Goal: Task Accomplishment & Management: Manage account settings

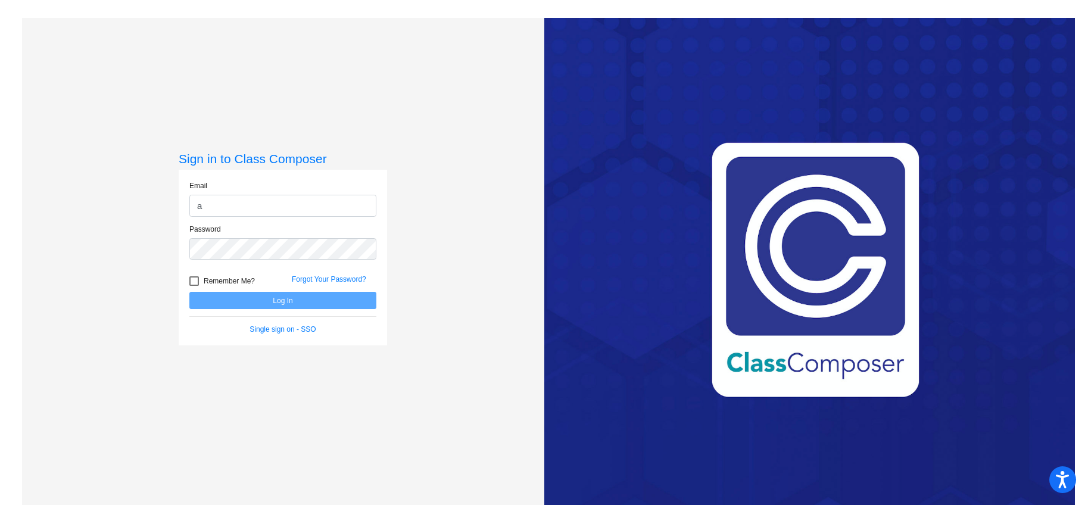
type input "[EMAIL_ADDRESS][DOMAIN_NAME]"
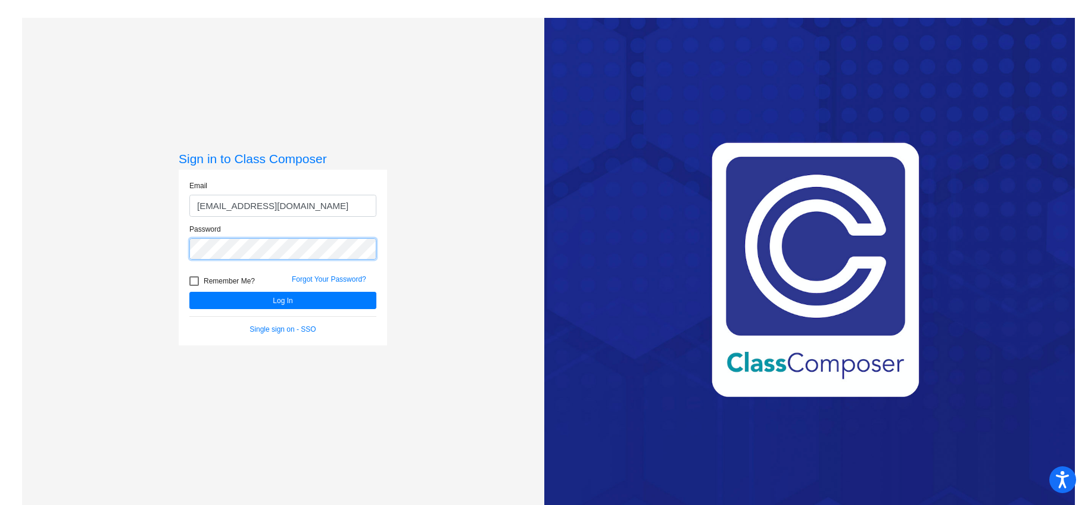
click at [189, 292] on button "Log In" at bounding box center [282, 300] width 187 height 17
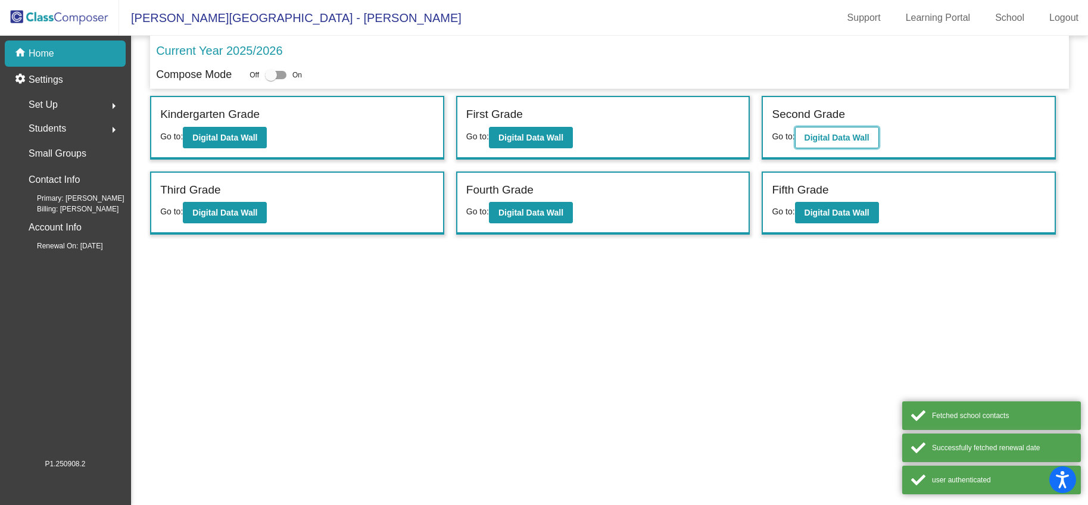
click at [850, 143] on button "Digital Data Wall" at bounding box center [837, 137] width 84 height 21
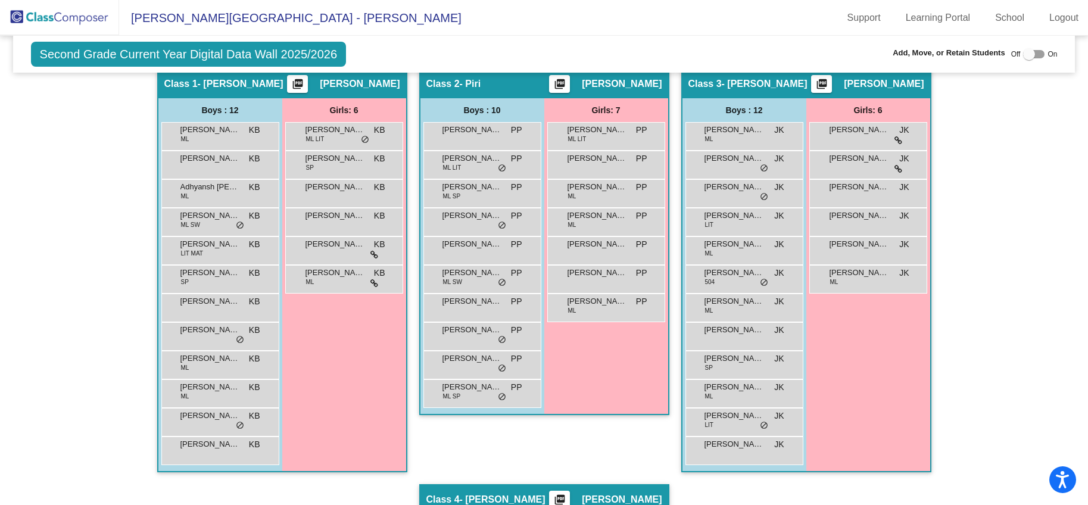
scroll to position [262, 0]
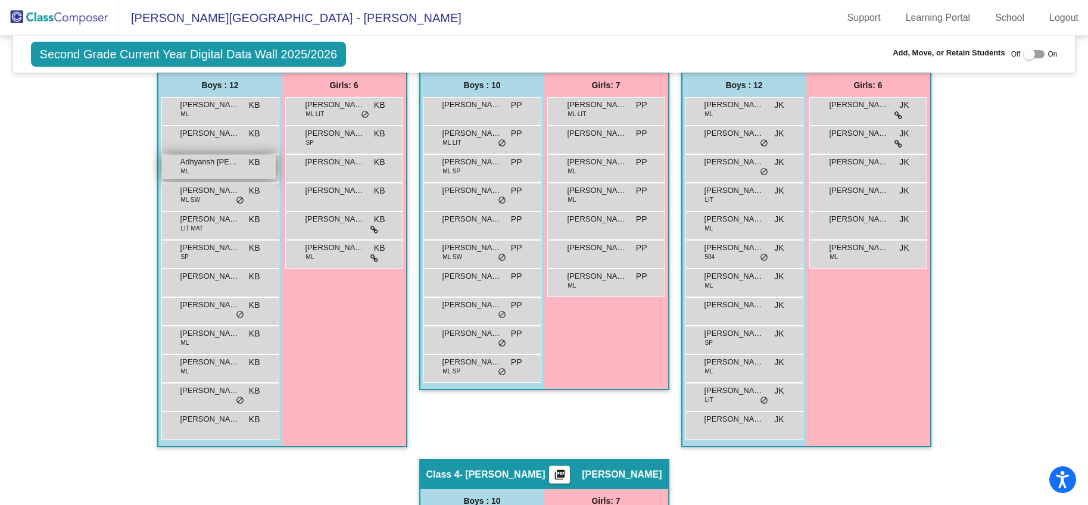
click at [224, 170] on div "Adhyansh [PERSON_NAME] KB lock do_not_disturb_alt" at bounding box center [219, 167] width 114 height 24
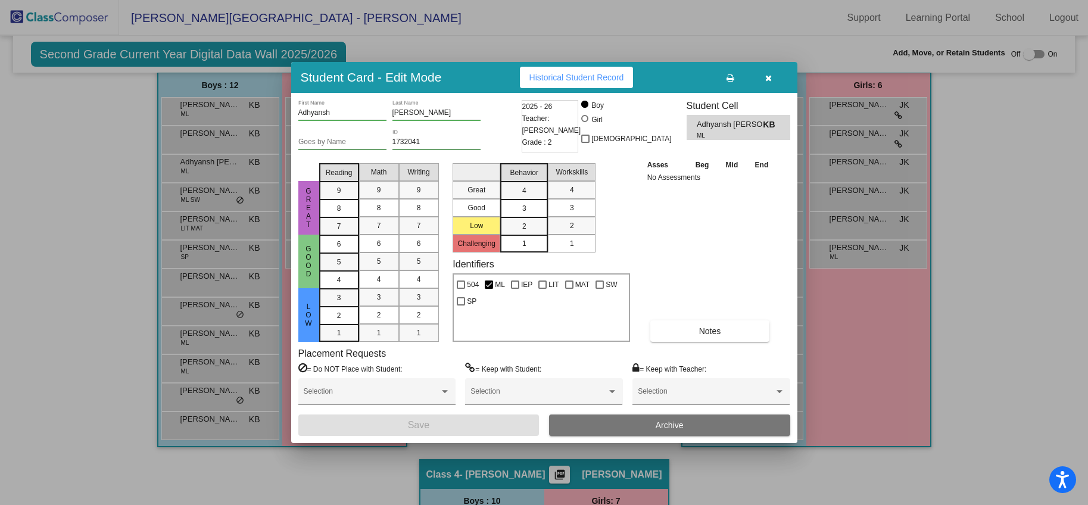
click at [703, 428] on button "Archive" at bounding box center [669, 425] width 241 height 21
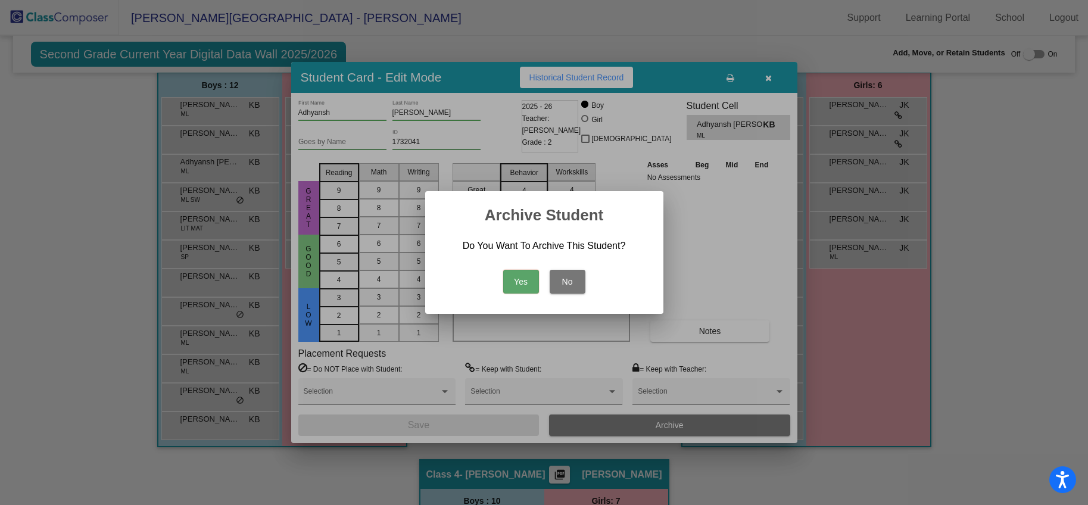
click at [515, 278] on button "Yes" at bounding box center [521, 282] width 36 height 24
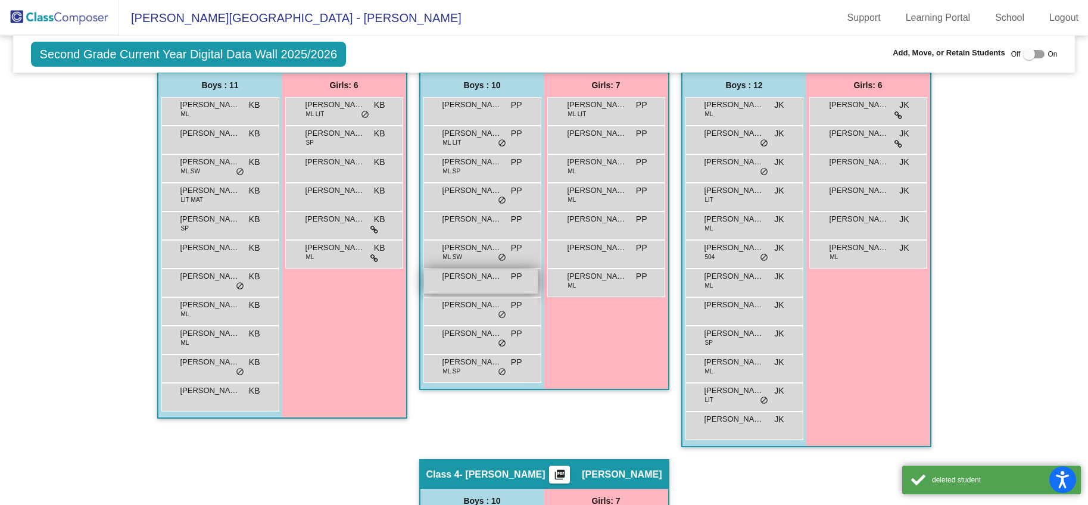
scroll to position [264, 0]
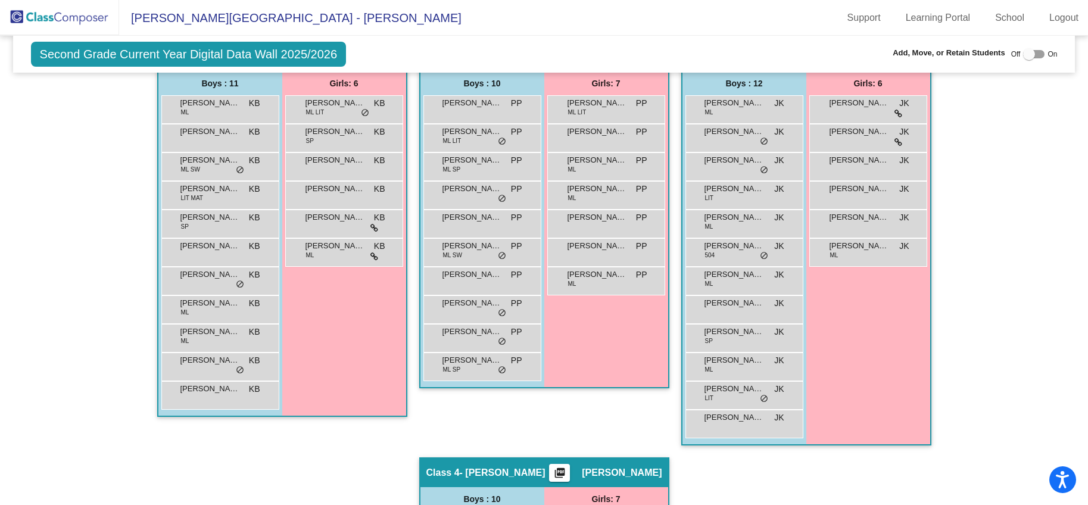
click at [35, 14] on img at bounding box center [59, 17] width 119 height 35
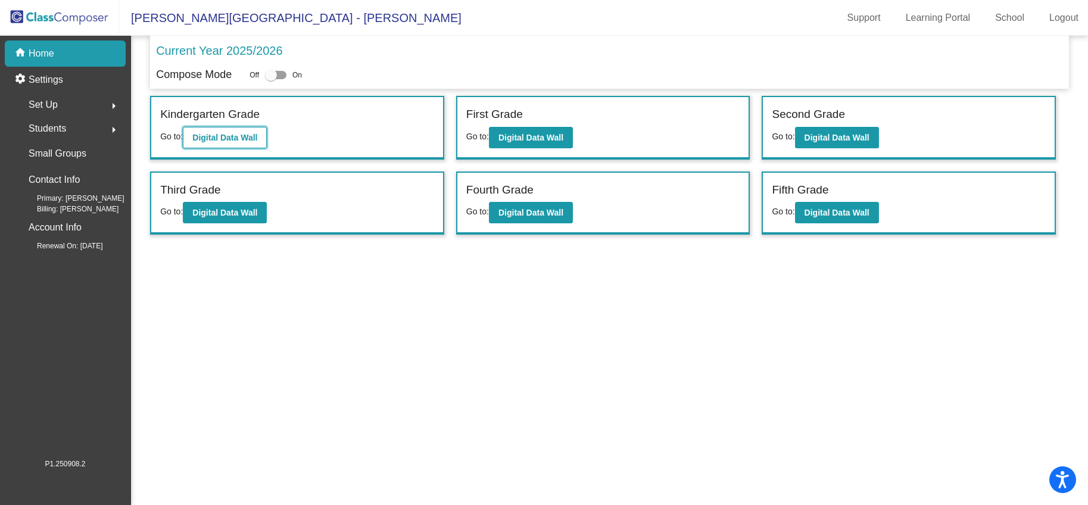
click at [223, 133] on b "Digital Data Wall" at bounding box center [224, 138] width 65 height 10
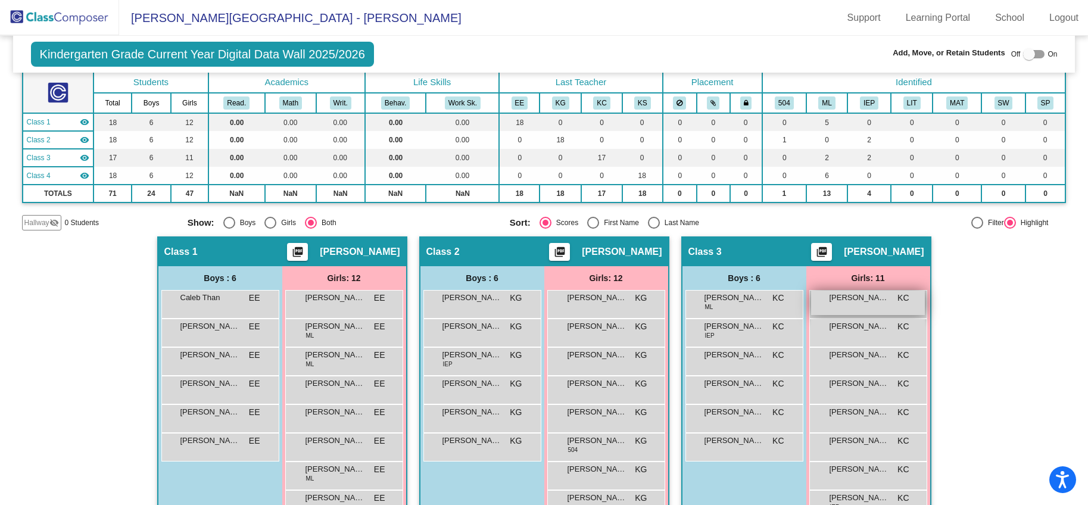
scroll to position [70, 0]
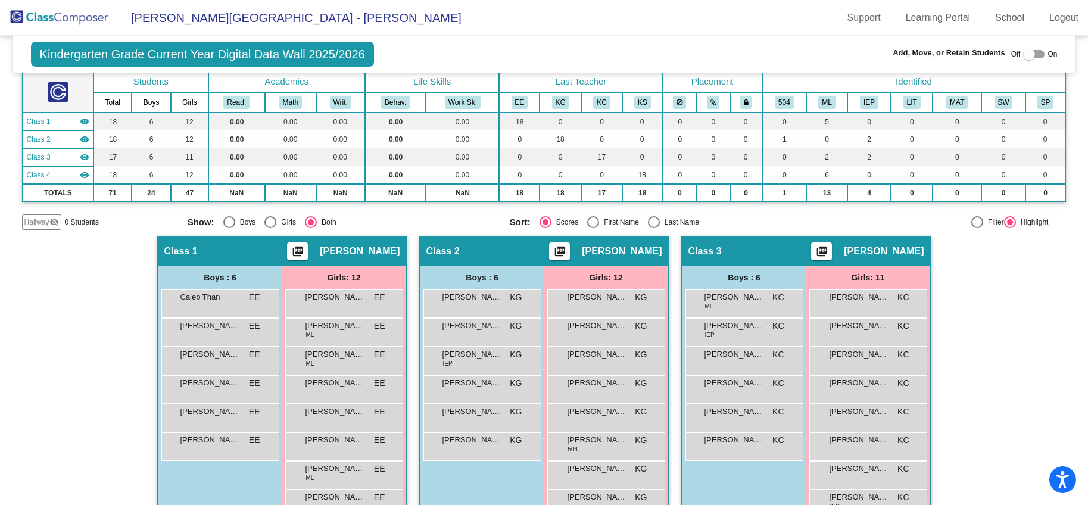
click at [76, 21] on img at bounding box center [59, 17] width 119 height 35
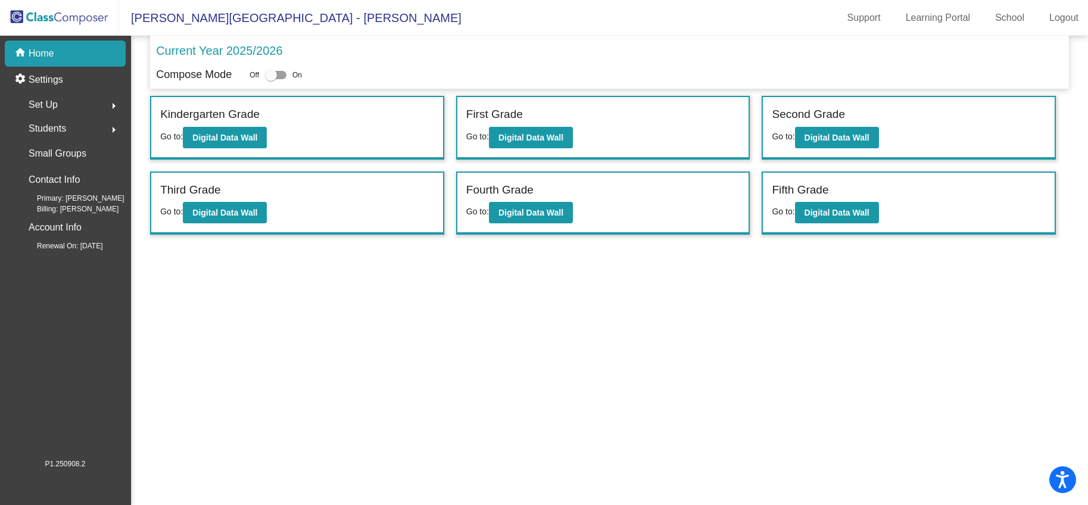
click at [488, 200] on div "Fourth Grade" at bounding box center [603, 192] width 274 height 21
click at [547, 140] on b "Digital Data Wall" at bounding box center [531, 138] width 65 height 10
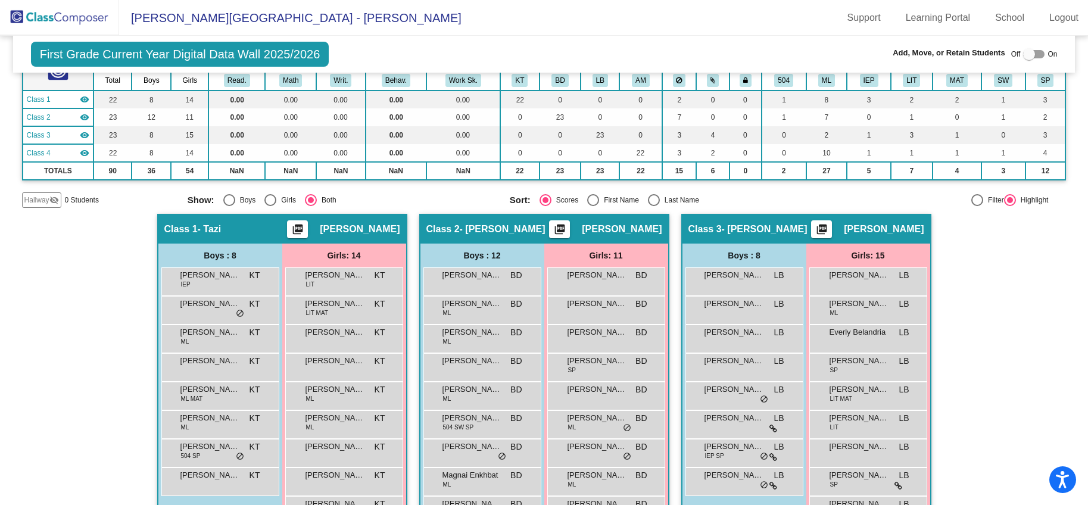
scroll to position [60, 0]
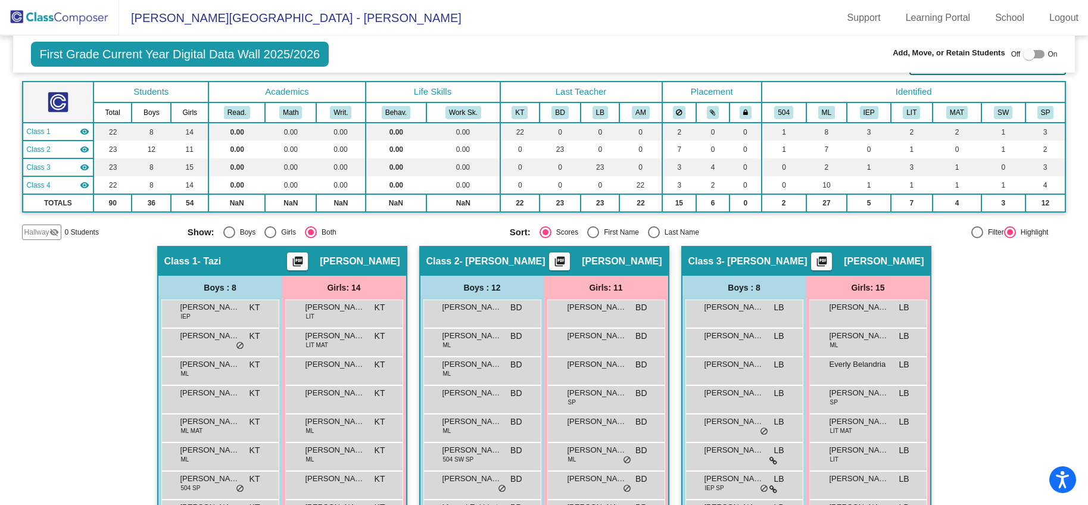
click at [78, 9] on img at bounding box center [59, 17] width 119 height 35
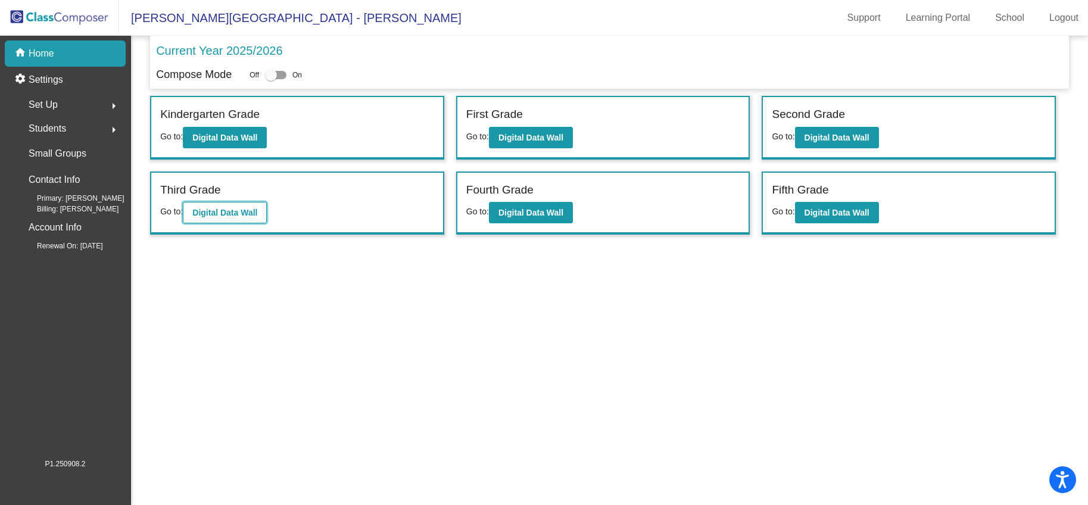
click at [226, 213] on b "Digital Data Wall" at bounding box center [224, 213] width 65 height 10
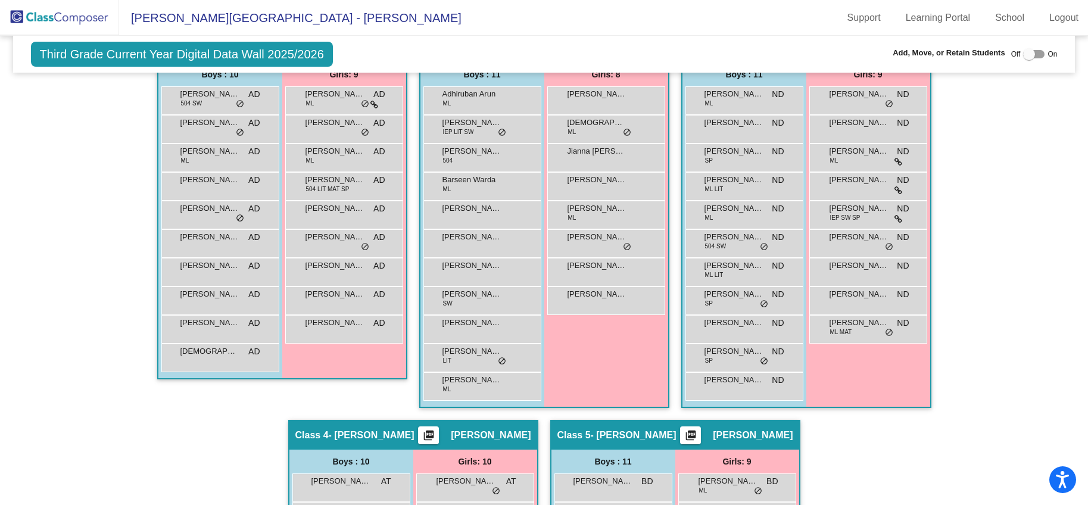
scroll to position [292, 0]
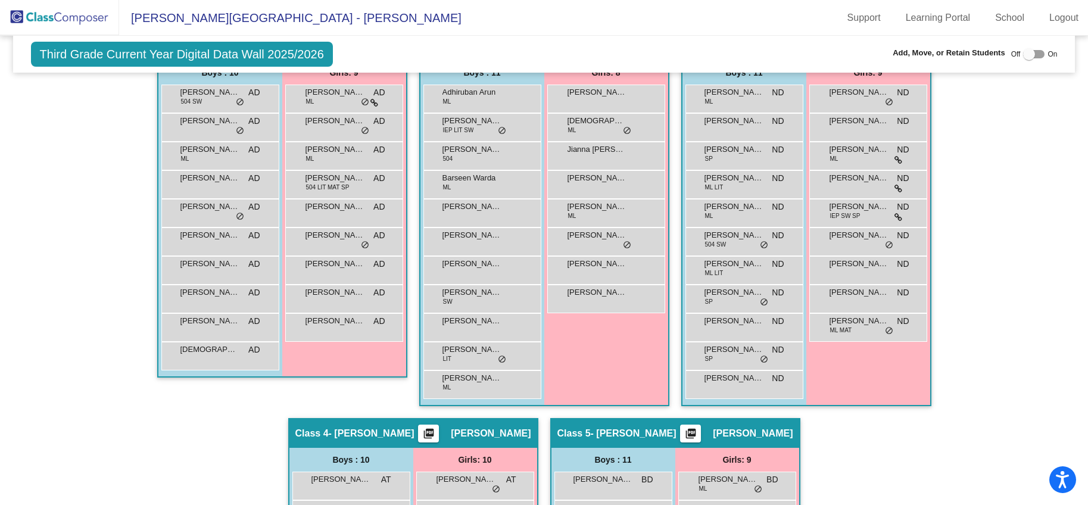
click at [61, 28] on img at bounding box center [59, 17] width 119 height 35
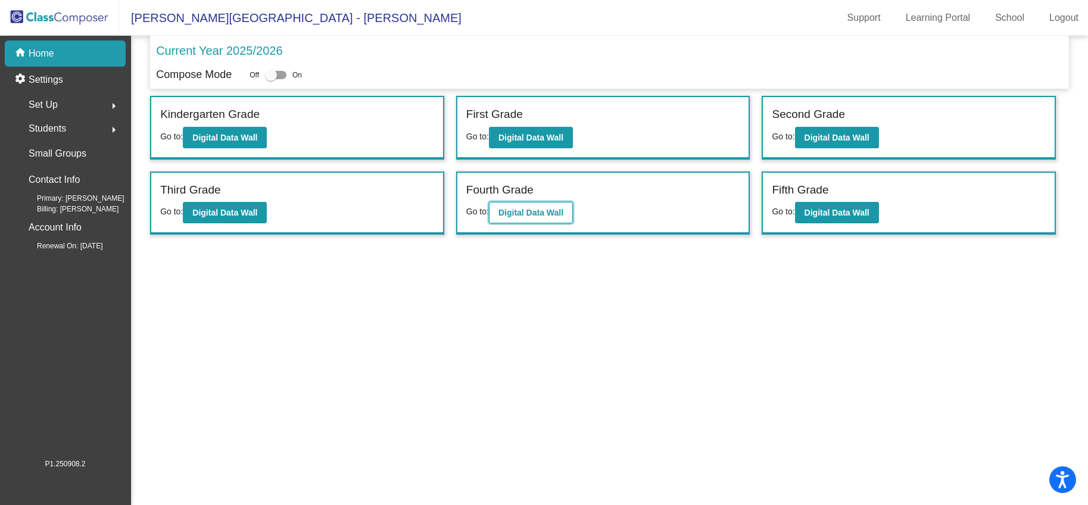
click at [555, 209] on b "Digital Data Wall" at bounding box center [531, 213] width 65 height 10
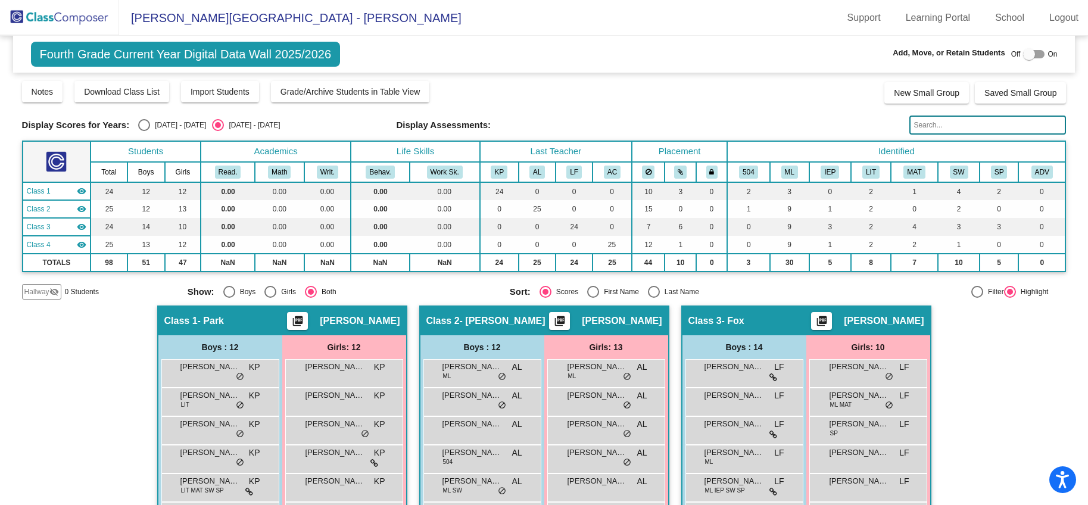
click at [88, 23] on img at bounding box center [59, 17] width 119 height 35
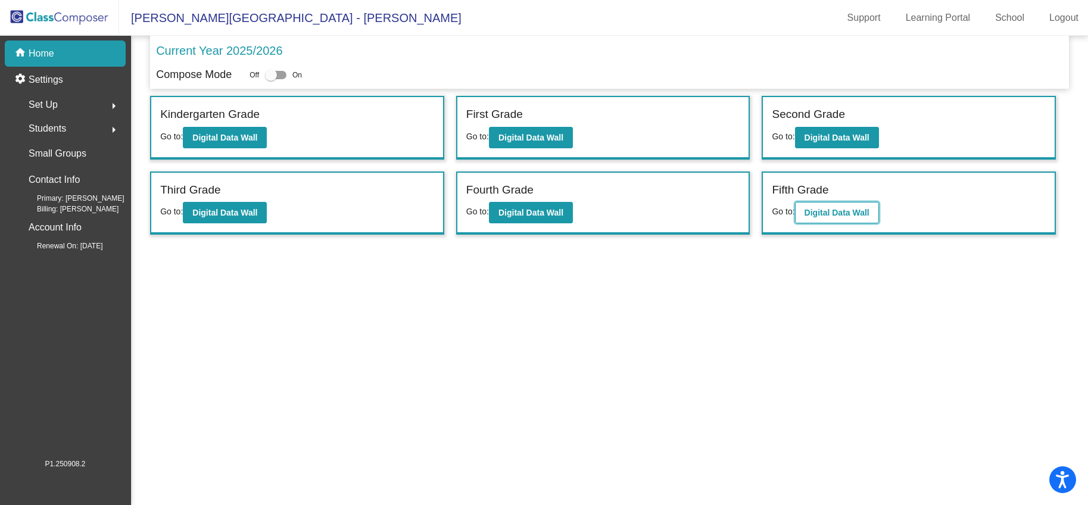
click at [833, 221] on button "Digital Data Wall" at bounding box center [837, 212] width 84 height 21
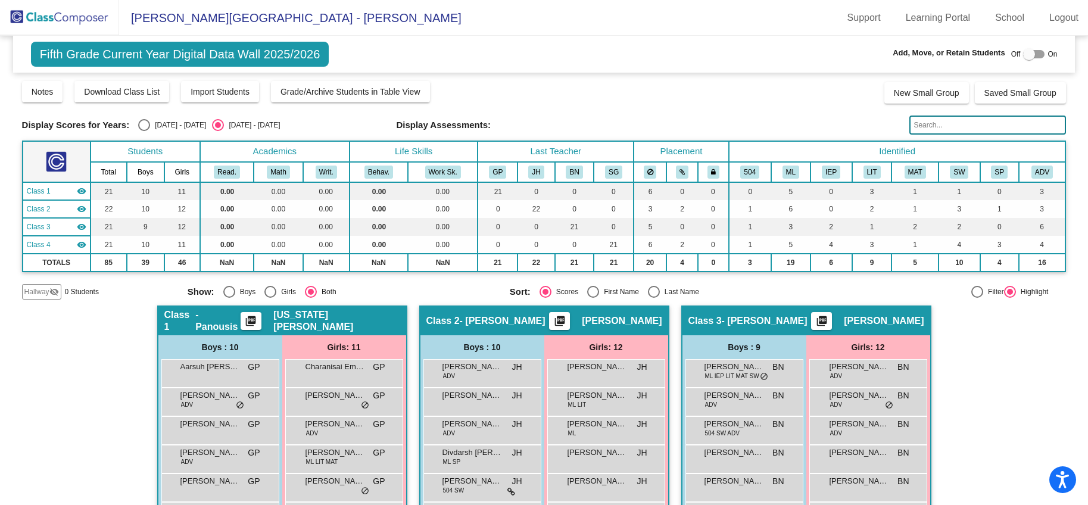
click at [67, 11] on img at bounding box center [59, 17] width 119 height 35
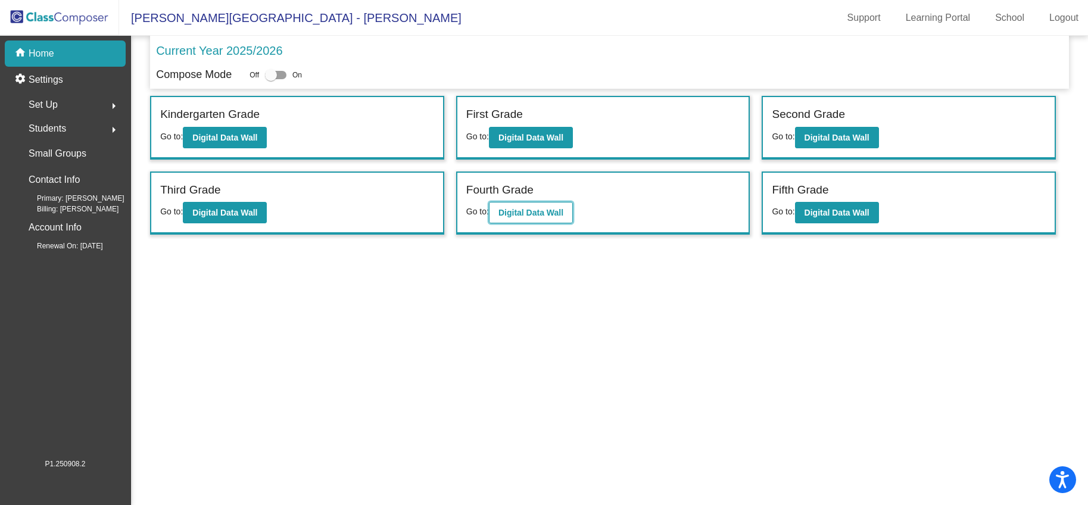
click at [544, 206] on button "Digital Data Wall" at bounding box center [531, 212] width 84 height 21
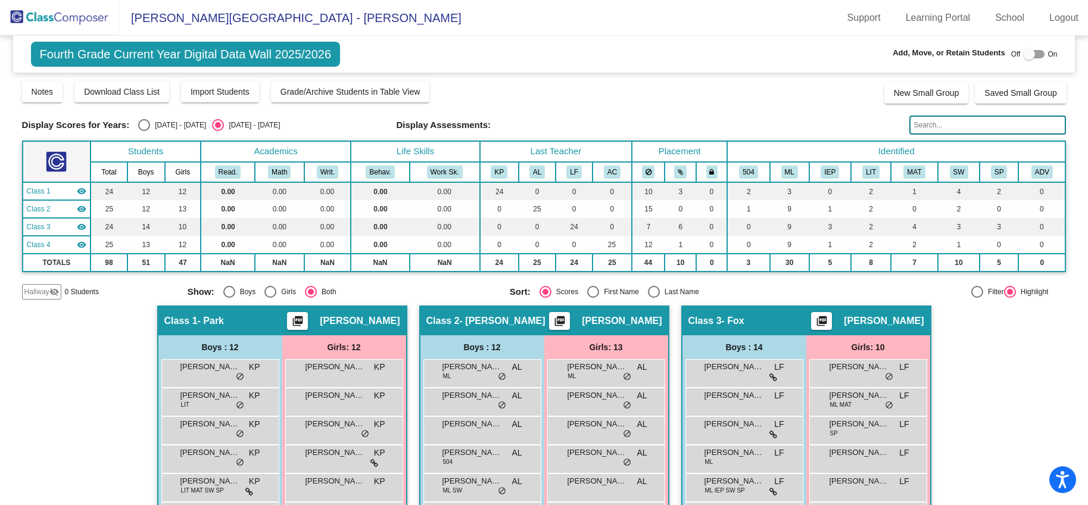
click at [72, 13] on img at bounding box center [59, 17] width 119 height 35
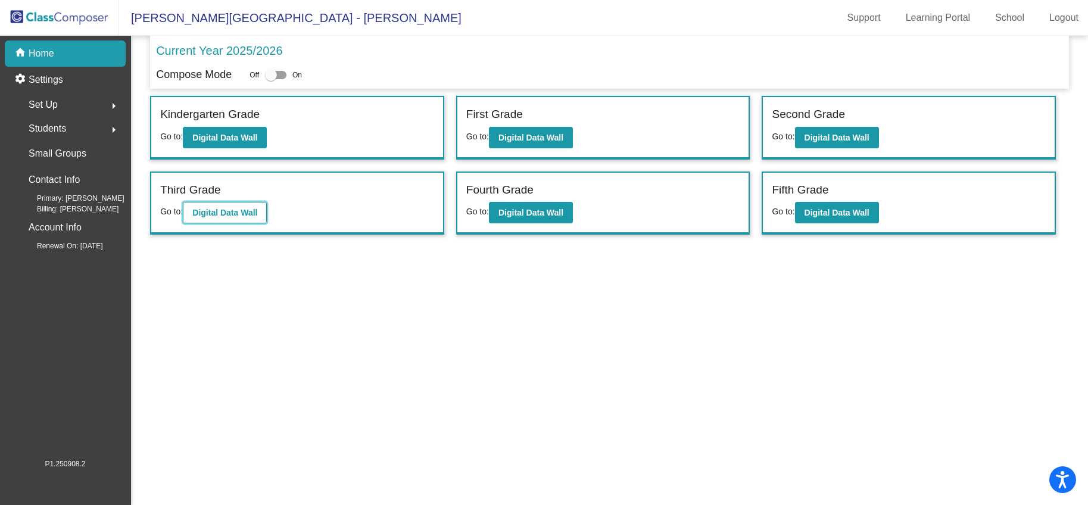
click at [257, 214] on b "Digital Data Wall" at bounding box center [224, 213] width 65 height 10
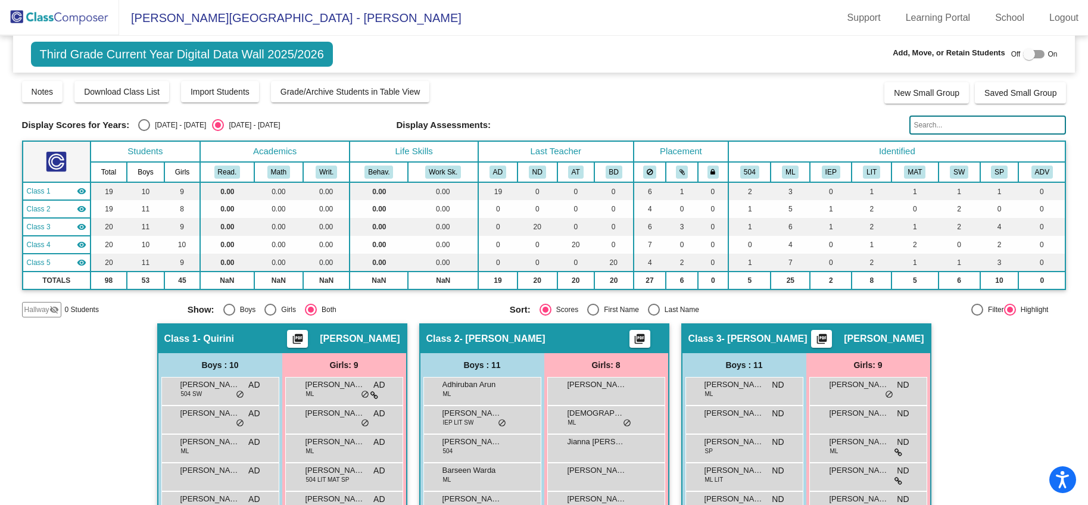
click at [77, 16] on img at bounding box center [59, 17] width 119 height 35
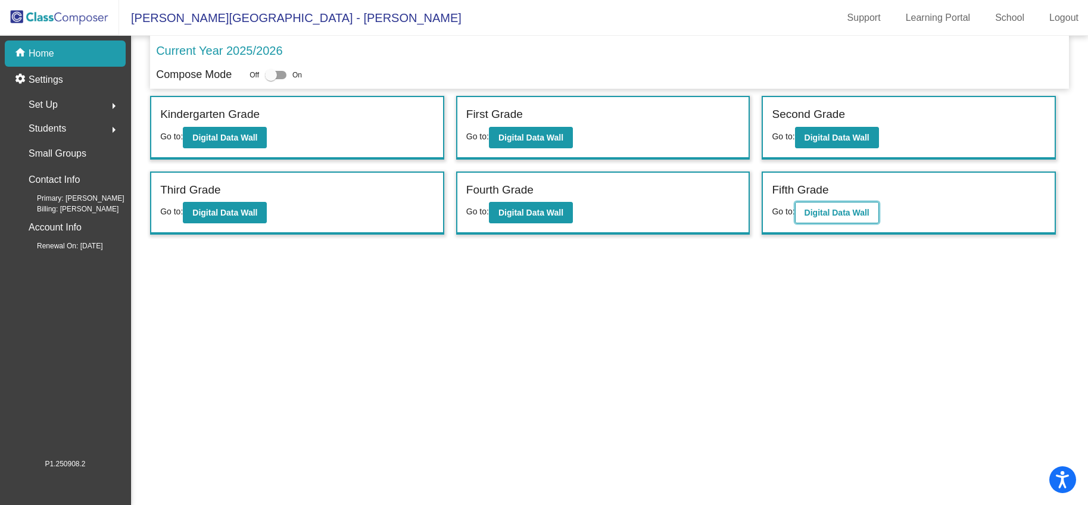
click at [827, 214] on b "Digital Data Wall" at bounding box center [837, 213] width 65 height 10
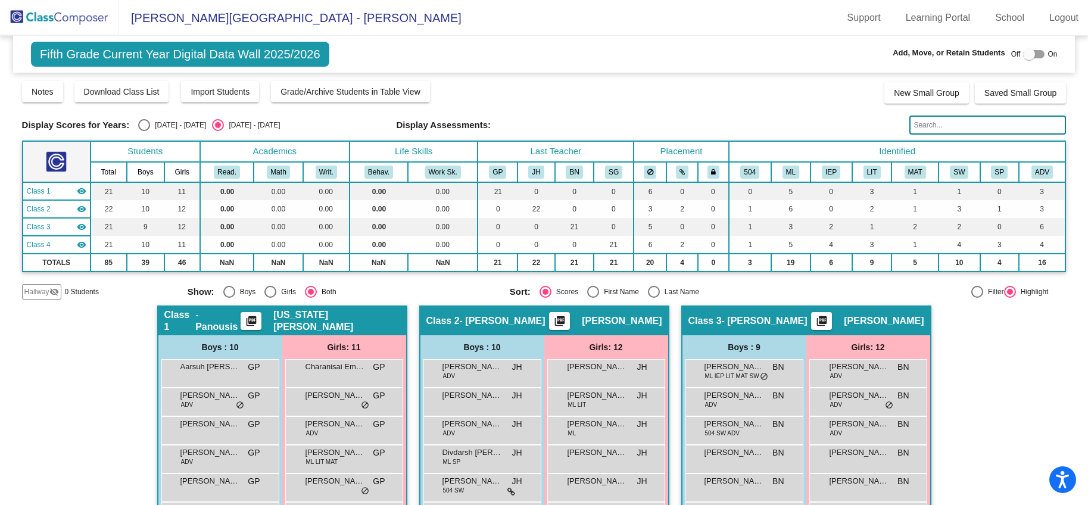
click at [67, 25] on img at bounding box center [59, 17] width 119 height 35
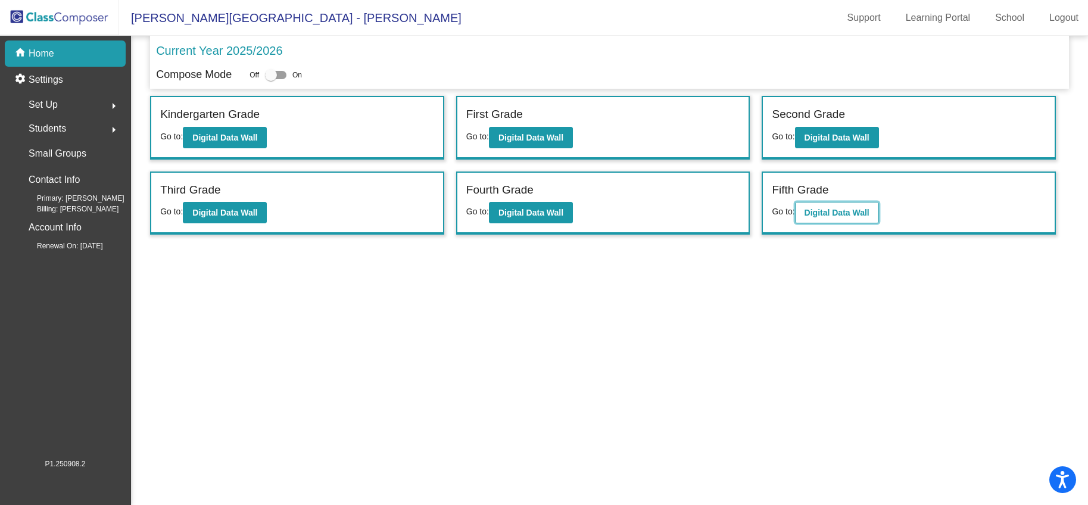
click at [849, 211] on b "Digital Data Wall" at bounding box center [837, 213] width 65 height 10
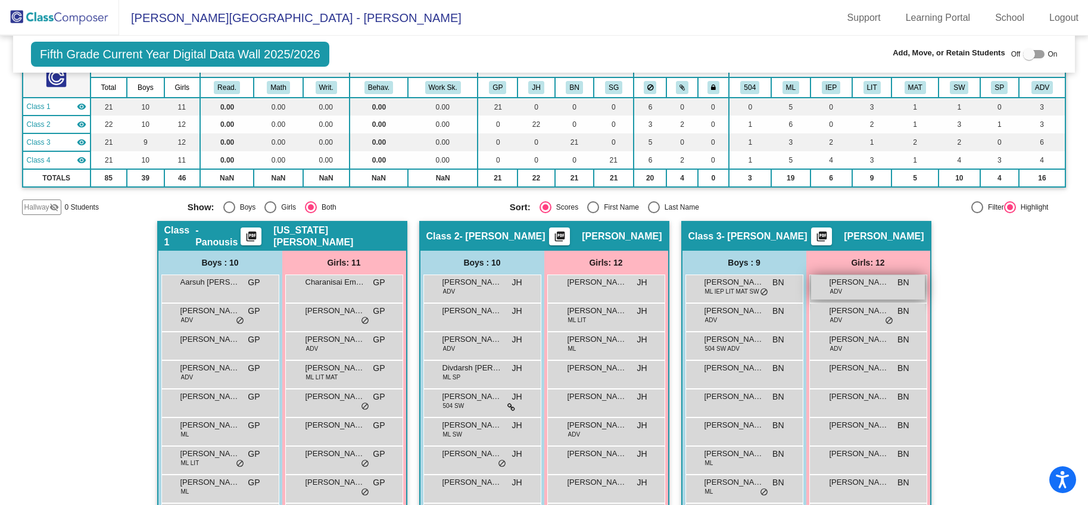
scroll to position [82, 0]
